Goal: Task Accomplishment & Management: Manage account settings

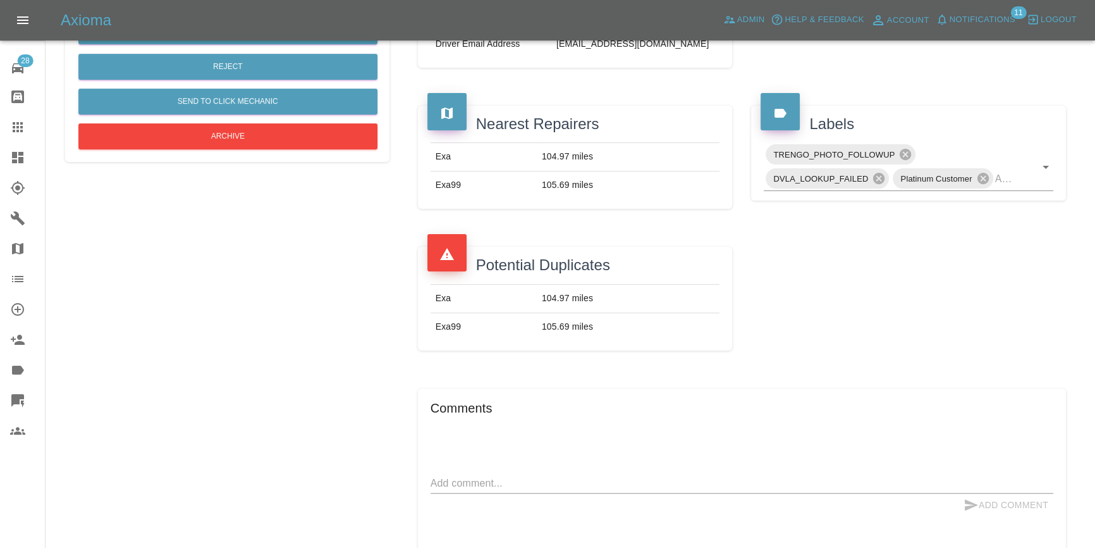
scroll to position [390, 0]
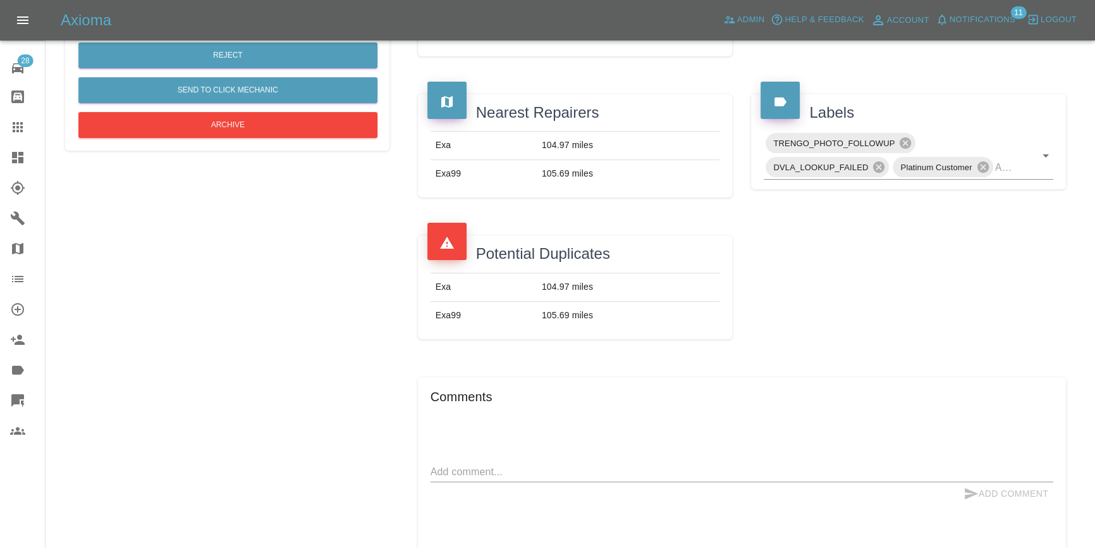
drag, startPoint x: 610, startPoint y: 381, endPoint x: 619, endPoint y: 379, distance: 9.1
click at [619, 379] on div "Comments x Add Comment Test 1 2 hours ago Test 1 2 hours ago" at bounding box center [742, 489] width 648 height 224
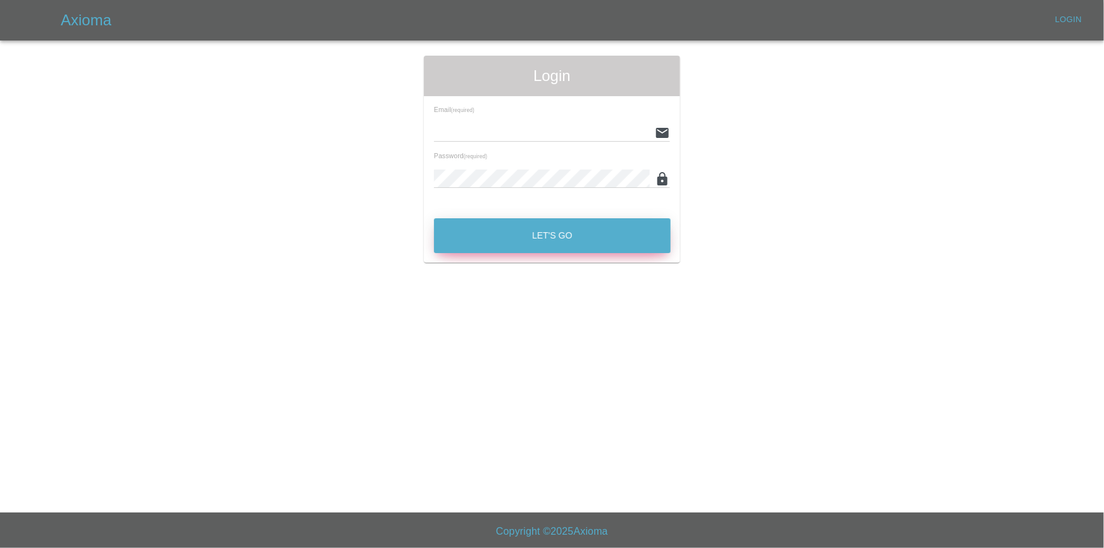
type input "[EMAIL_ADDRESS][DOMAIN_NAME]"
click at [497, 243] on button "Let's Go" at bounding box center [552, 235] width 237 height 35
